Goal: Transaction & Acquisition: Register for event/course

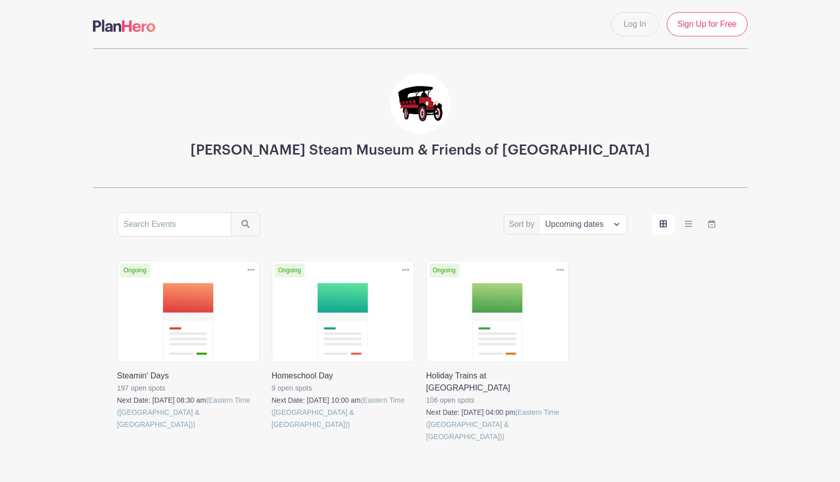
scroll to position [21, 0]
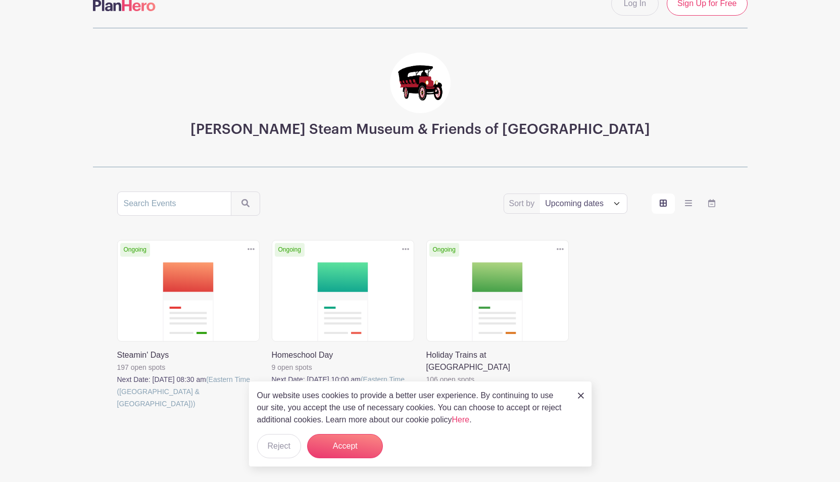
click at [117, 410] on link at bounding box center [117, 410] width 0 height 0
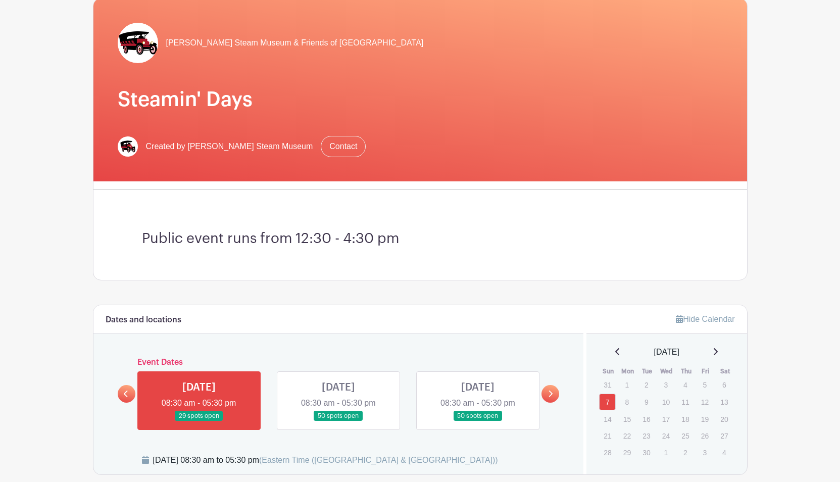
scroll to position [93, 0]
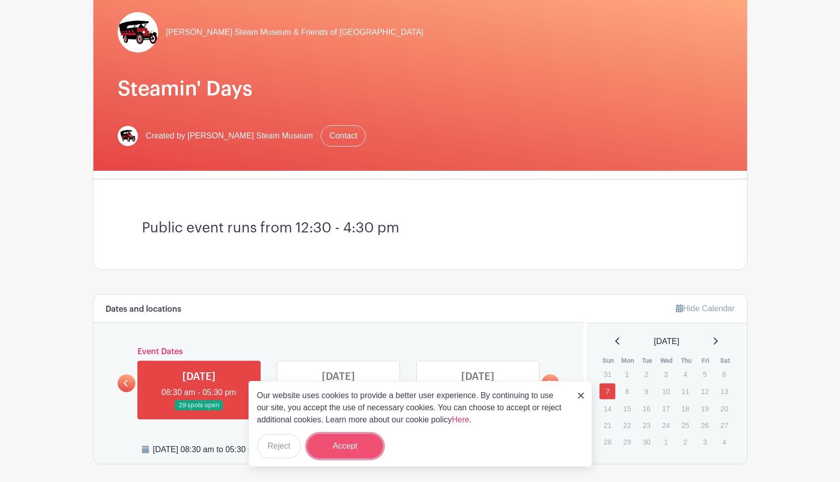
click at [355, 450] on button "Accept" at bounding box center [345, 446] width 76 height 24
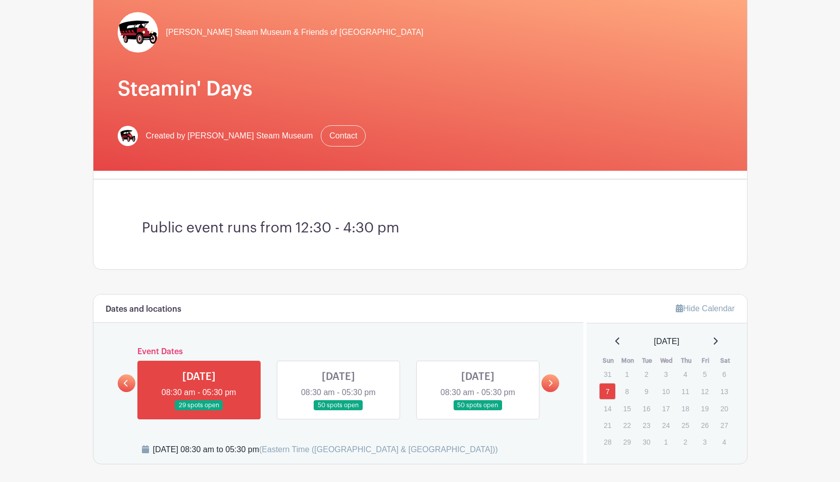
click at [199, 411] on link at bounding box center [199, 411] width 0 height 0
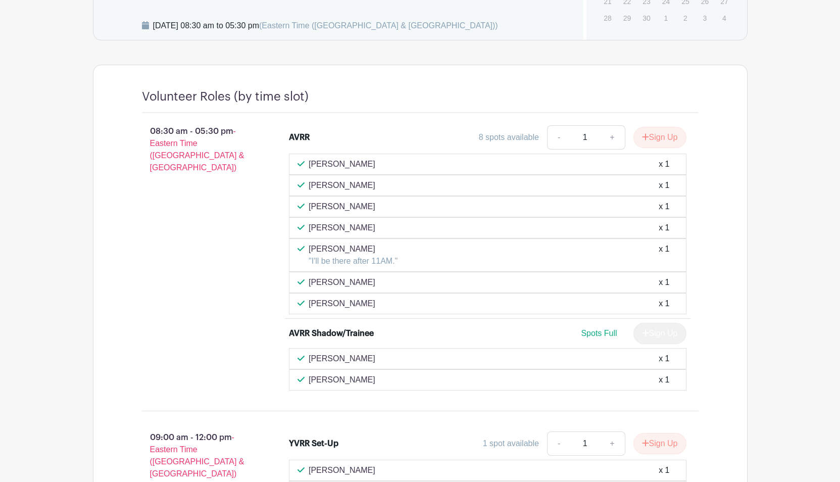
scroll to position [518, 0]
click at [663, 133] on button "Sign Up" at bounding box center [659, 136] width 53 height 21
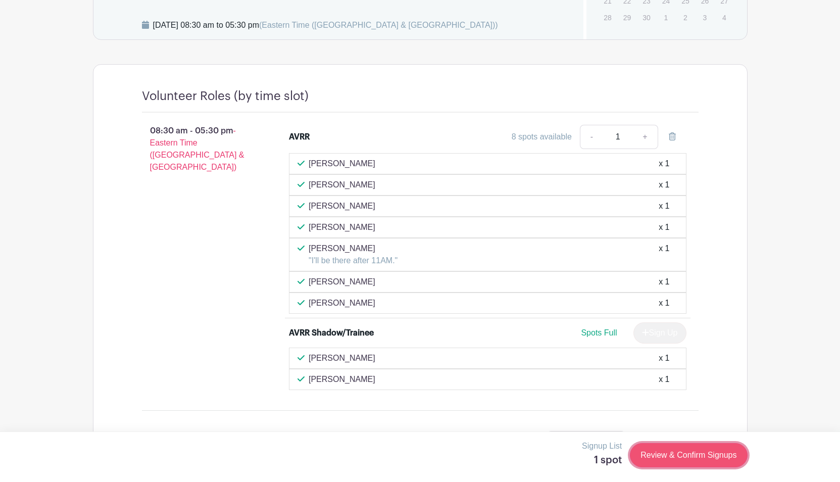
click at [674, 462] on link "Review & Confirm Signups" at bounding box center [688, 455] width 117 height 24
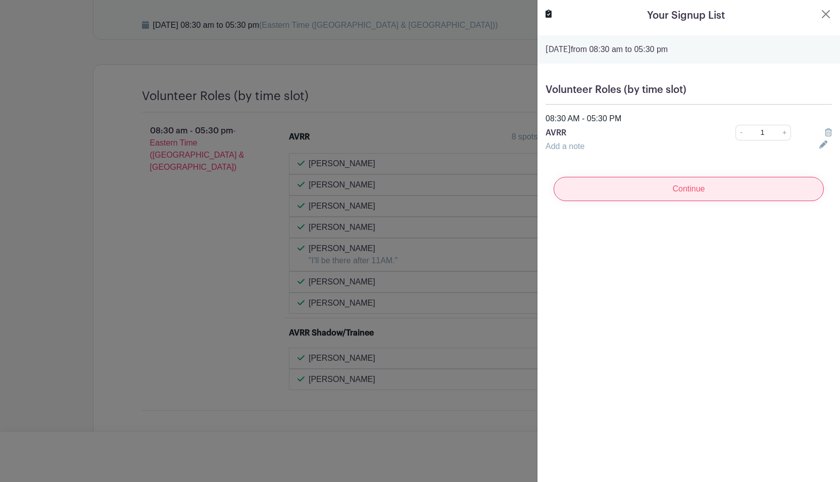
click at [760, 192] on input "Continue" at bounding box center [689, 189] width 270 height 24
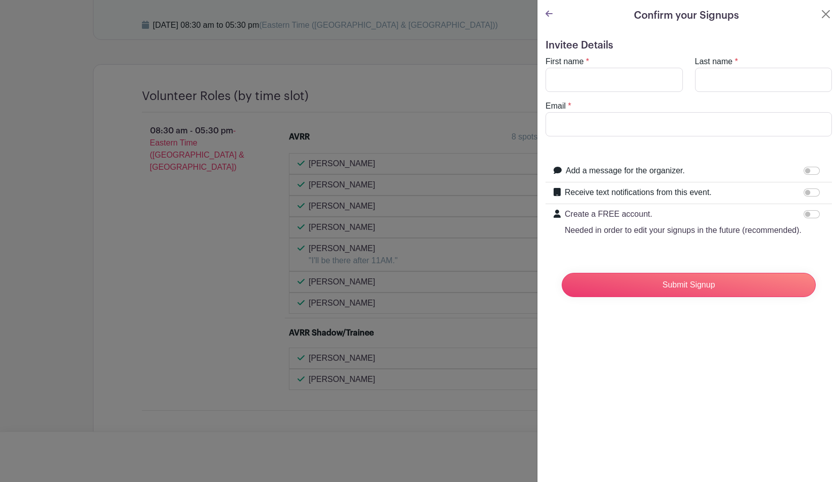
click at [587, 92] on turbo-frame "First name * Last name * Email *" at bounding box center [688, 96] width 286 height 81
click at [590, 84] on input "First name" at bounding box center [613, 80] width 137 height 24
type input "[PERSON_NAME]"
click at [710, 77] on input "Last name" at bounding box center [763, 80] width 137 height 24
type input "[PERSON_NAME]"
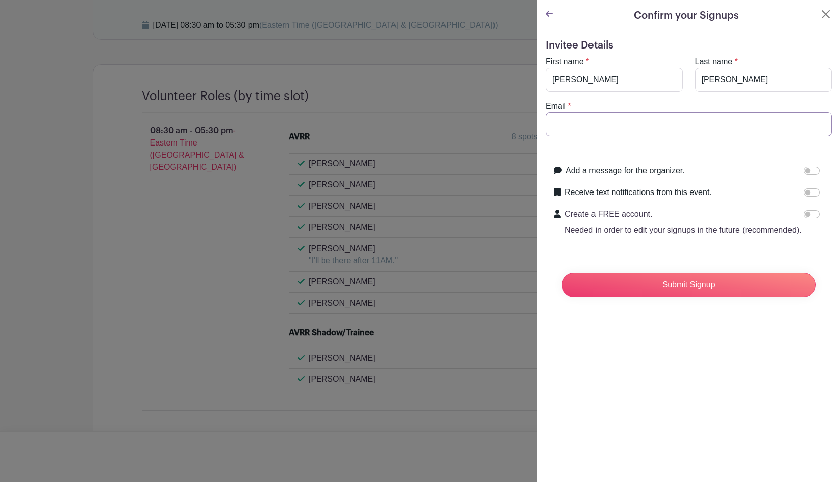
click at [704, 128] on input "Email" at bounding box center [688, 124] width 286 height 24
type input "[PERSON_NAME][EMAIL_ADDRESS][PERSON_NAME][DOMAIN_NAME]"
click at [817, 172] on input "Add a message for the organizer." at bounding box center [812, 171] width 16 height 8
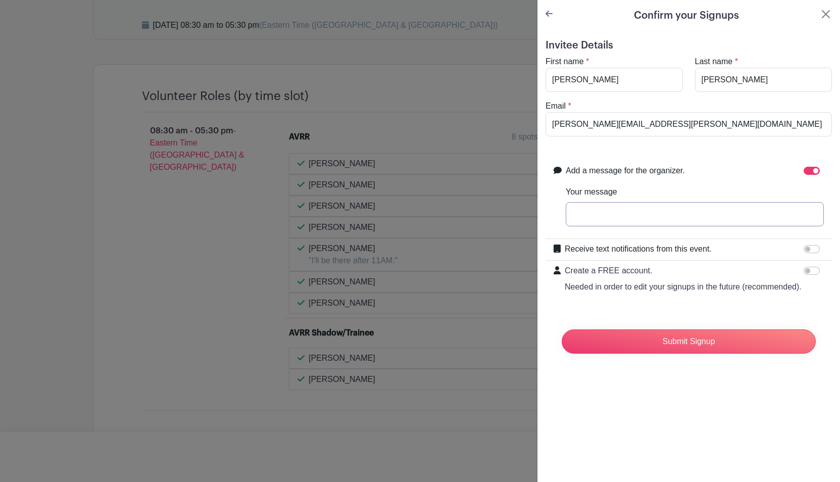
click at [753, 221] on input "Your message" at bounding box center [695, 214] width 258 height 24
click at [810, 171] on input "Add a message for the organizer." at bounding box center [812, 171] width 16 height 8
checkbox input "false"
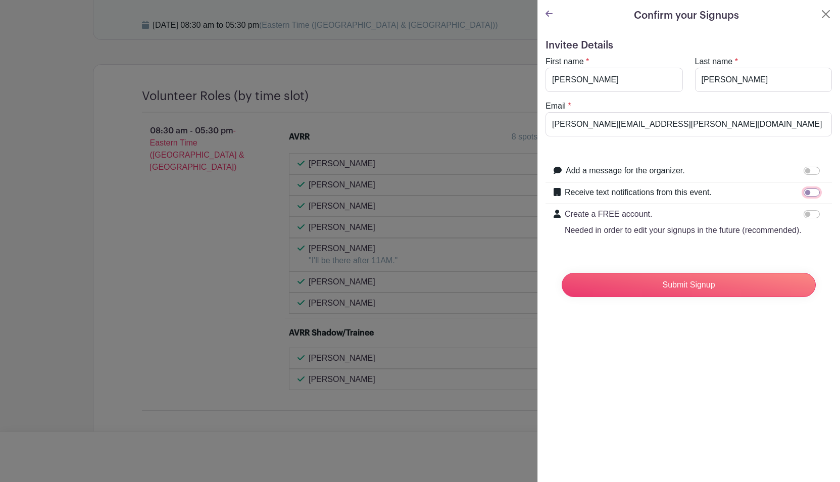
click at [807, 196] on input "Receive text notifications from this event." at bounding box center [812, 192] width 16 height 8
checkbox input "true"
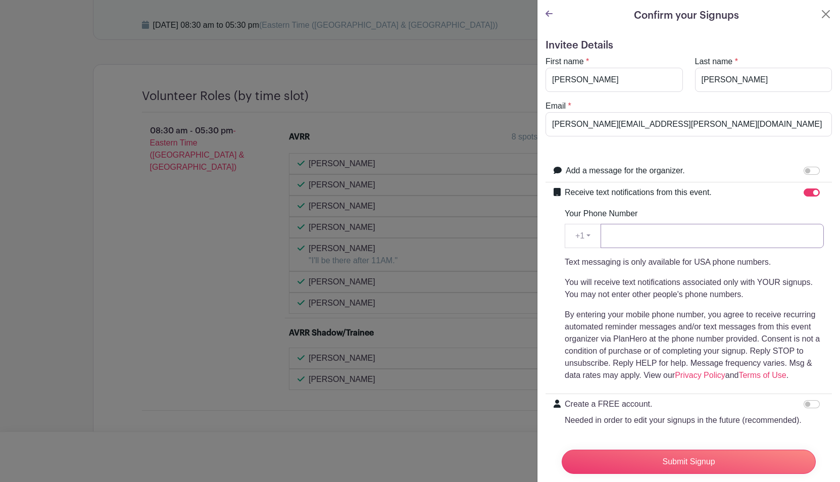
click at [735, 238] on input "Your Phone Number" at bounding box center [712, 236] width 223 height 24
type input "[PHONE_NUMBER]"
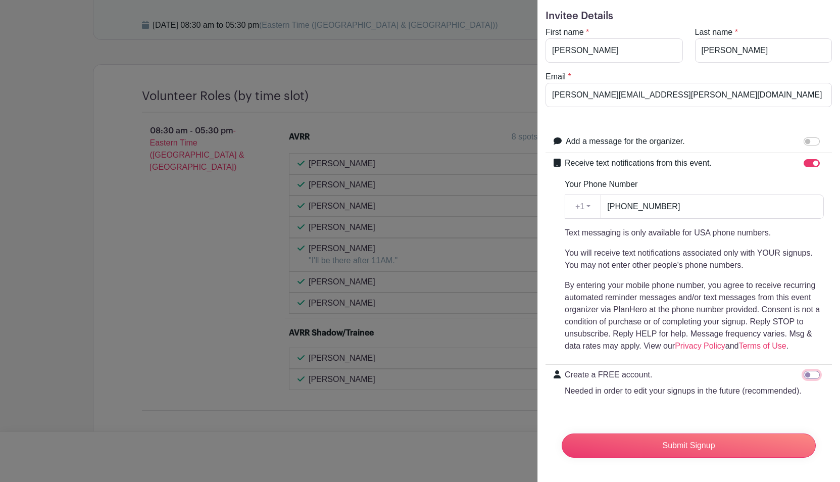
click at [810, 371] on input "Create a FREE account. Needed in order to edit your signups in the future (reco…" at bounding box center [812, 375] width 16 height 8
checkbox input "true"
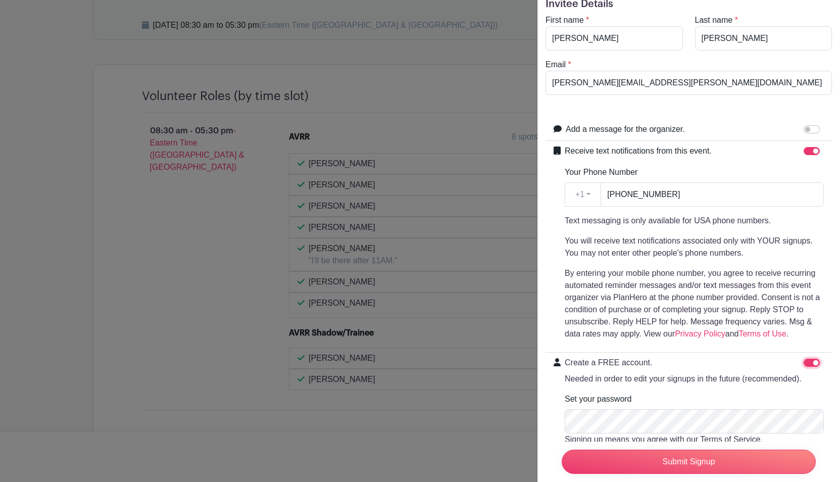
scroll to position [86, 0]
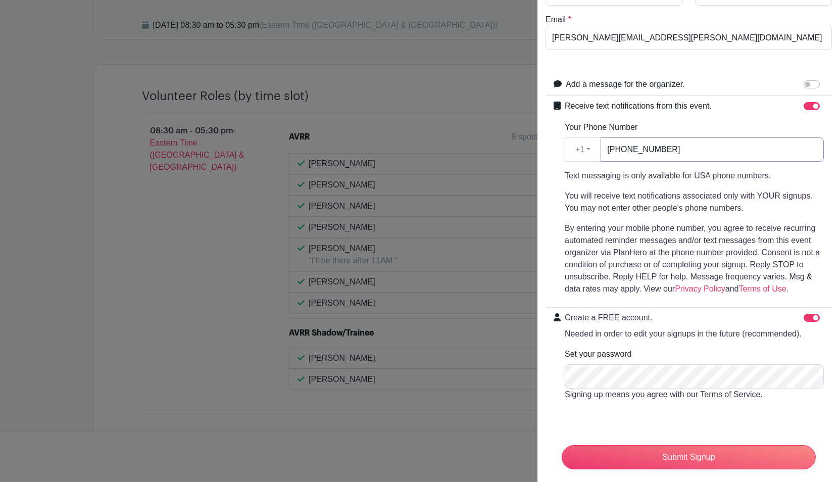
type input "[PERSON_NAME][EMAIL_ADDRESS][PERSON_NAME][DOMAIN_NAME]"
click at [698, 148] on input "[PERSON_NAME][EMAIL_ADDRESS][PERSON_NAME][DOMAIN_NAME]" at bounding box center [712, 149] width 223 height 24
drag, startPoint x: 711, startPoint y: 150, endPoint x: 534, endPoint y: 161, distance: 177.2
click at [542, 161] on div "Invitee Details First name * [PERSON_NAME] name * [PERSON_NAME] Email * [PERSON…" at bounding box center [688, 219] width 303 height 549
type input "3"
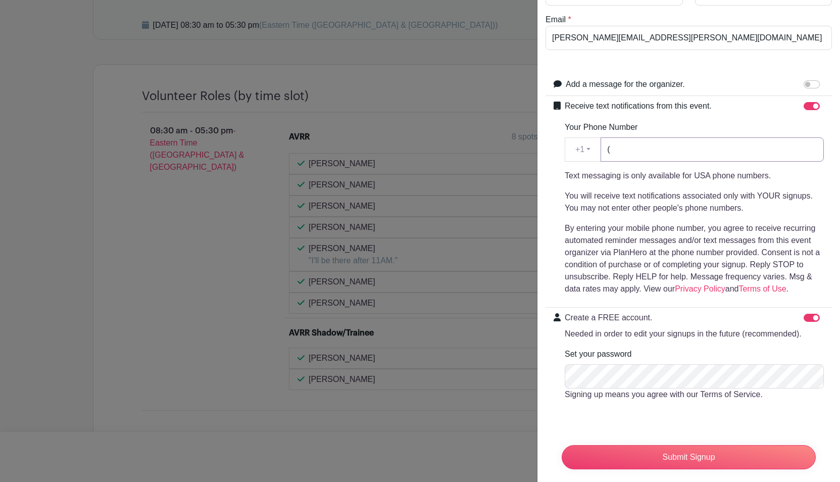
type input "[PHONE_NUMBER]"
click at [629, 462] on input "Submit Signup" at bounding box center [689, 457] width 254 height 24
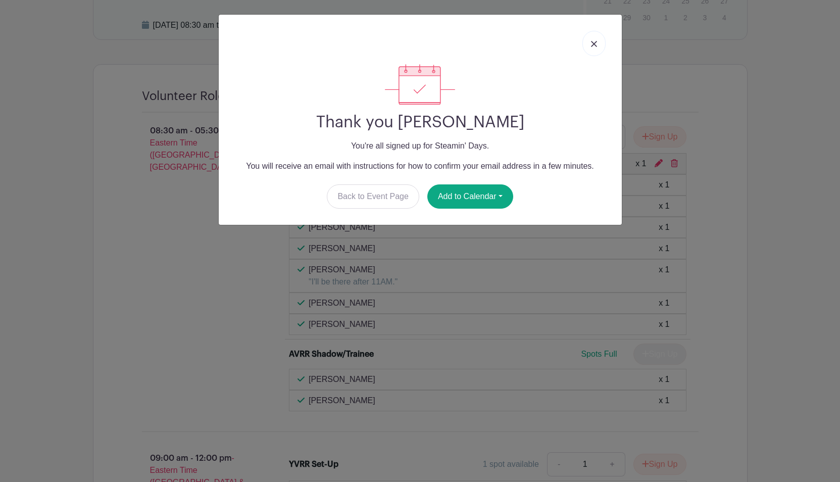
click at [605, 46] on div at bounding box center [420, 43] width 387 height 41
click at [591, 37] on link at bounding box center [593, 43] width 23 height 25
